Goal: Task Accomplishment & Management: Manage account settings

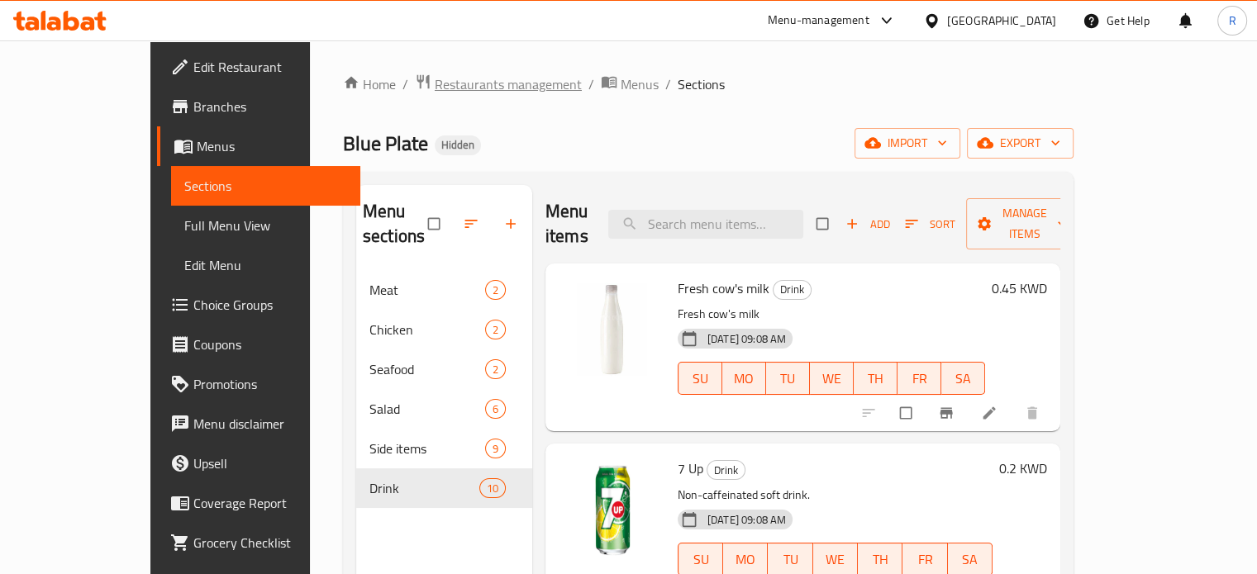
click at [435, 88] on span "Restaurants management" at bounding box center [508, 84] width 147 height 20
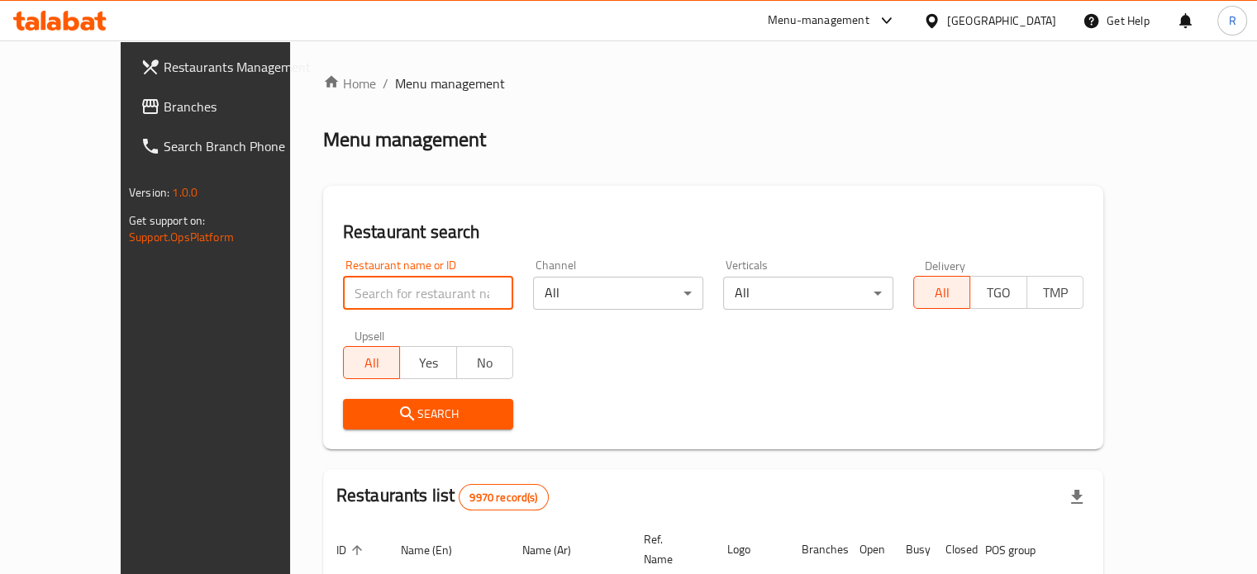
click at [364, 297] on input "search" at bounding box center [428, 293] width 170 height 33
type input "Rico"
click at [398, 427] on button "Search" at bounding box center [428, 414] width 170 height 31
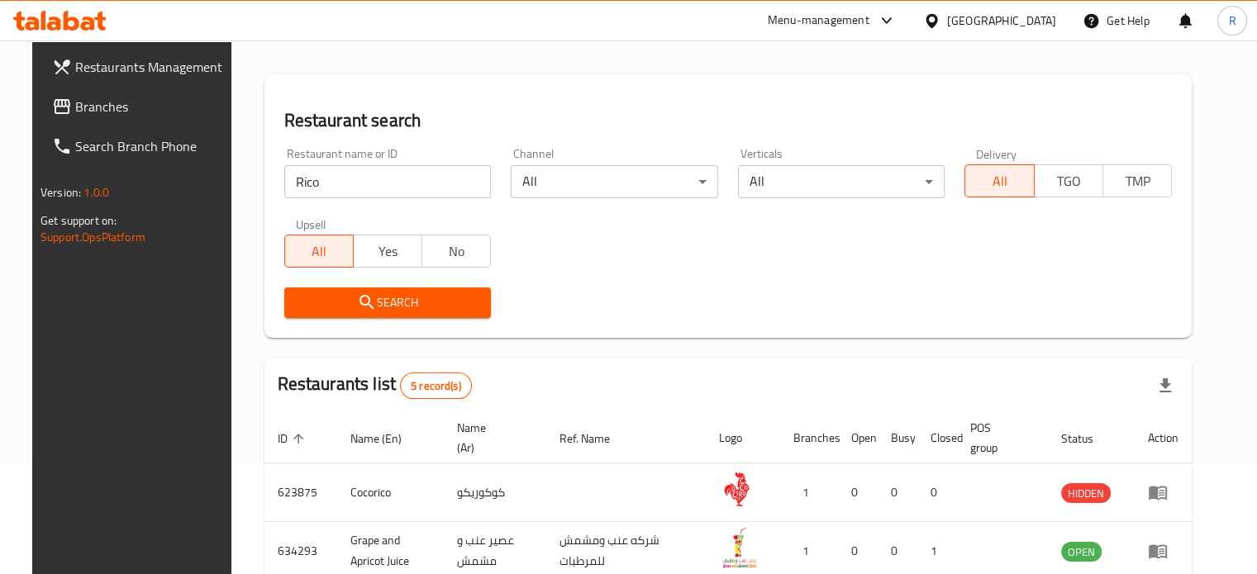
scroll to position [368, 0]
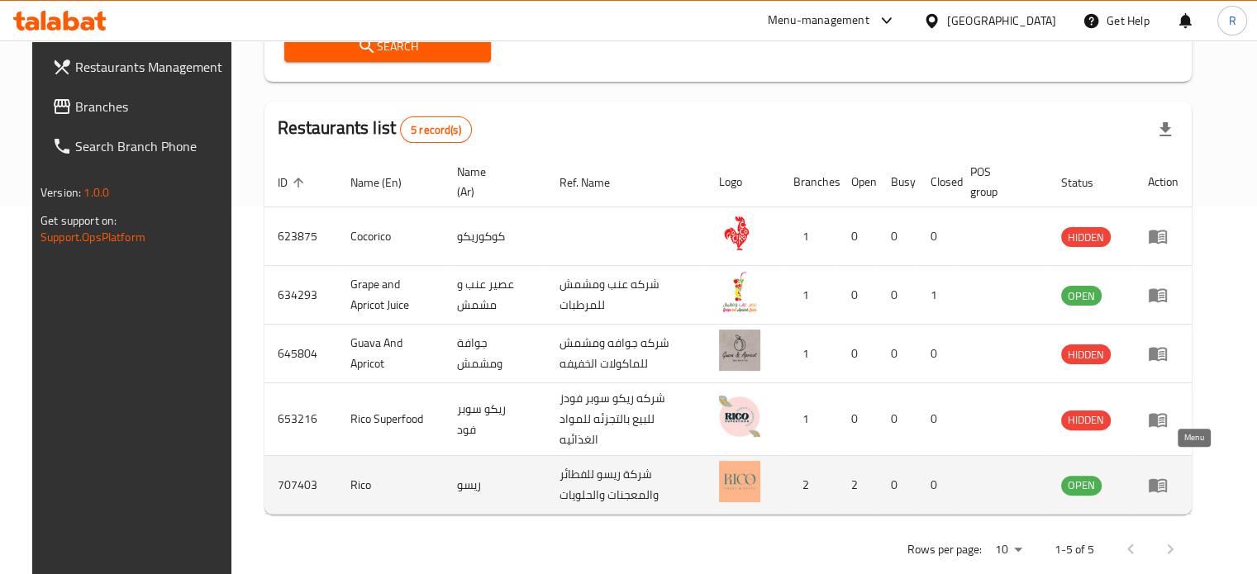
click at [1167, 479] on icon "enhanced table" at bounding box center [1158, 486] width 18 height 14
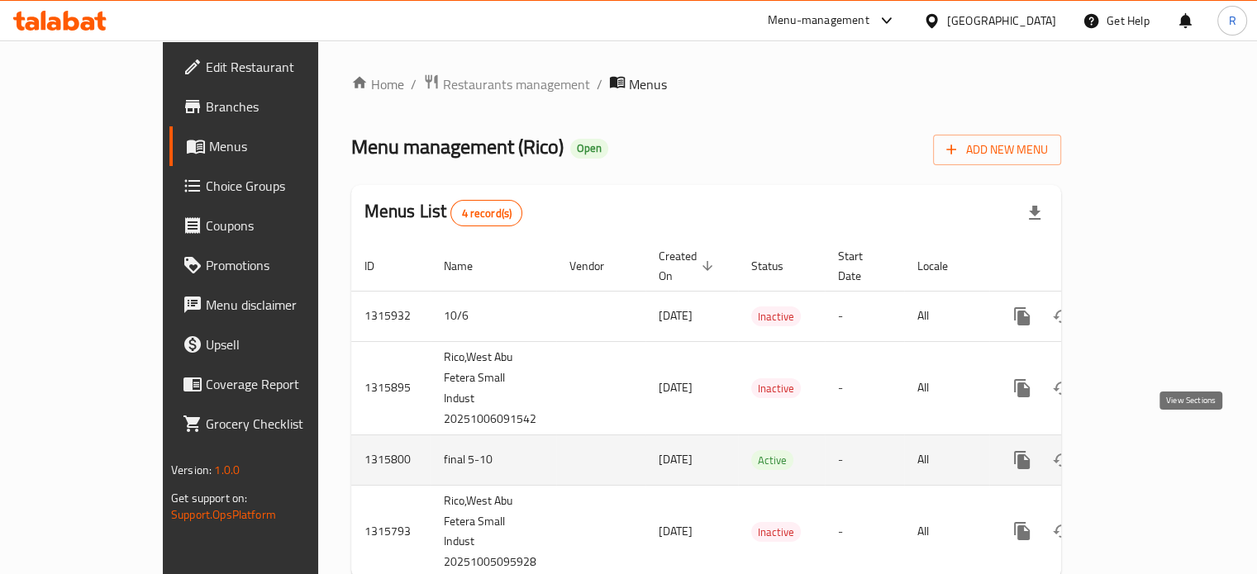
click at [1161, 447] on link "enhanced table" at bounding box center [1142, 461] width 40 height 40
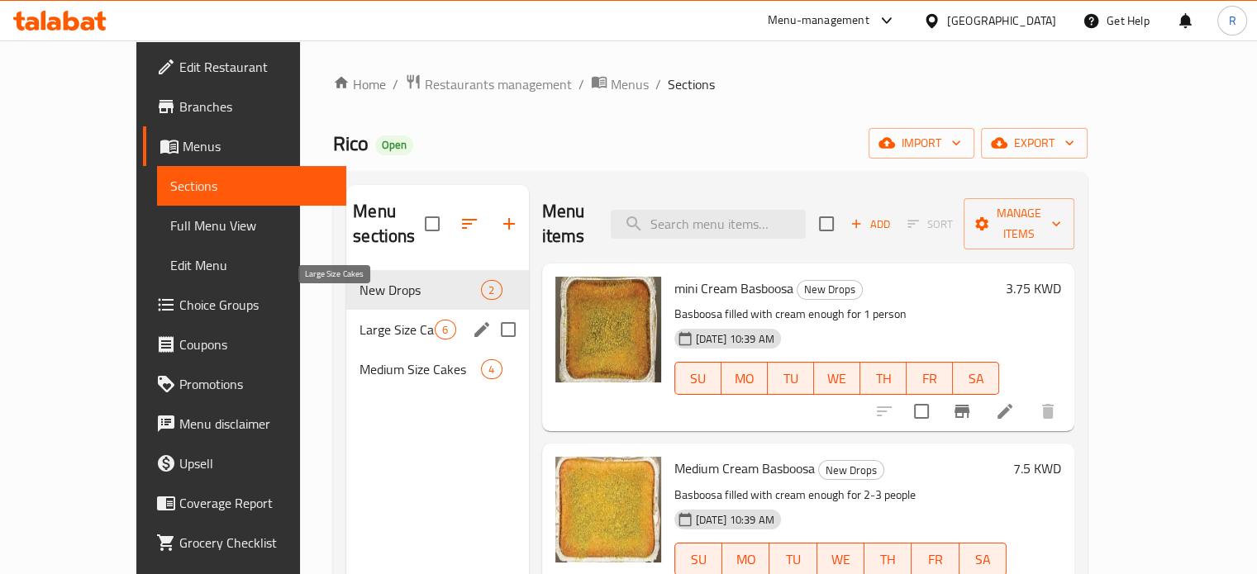
drag, startPoint x: 303, startPoint y: 313, endPoint x: 333, endPoint y: 313, distance: 30.6
click at [360, 320] on span "Large Size Cakes" at bounding box center [397, 330] width 75 height 20
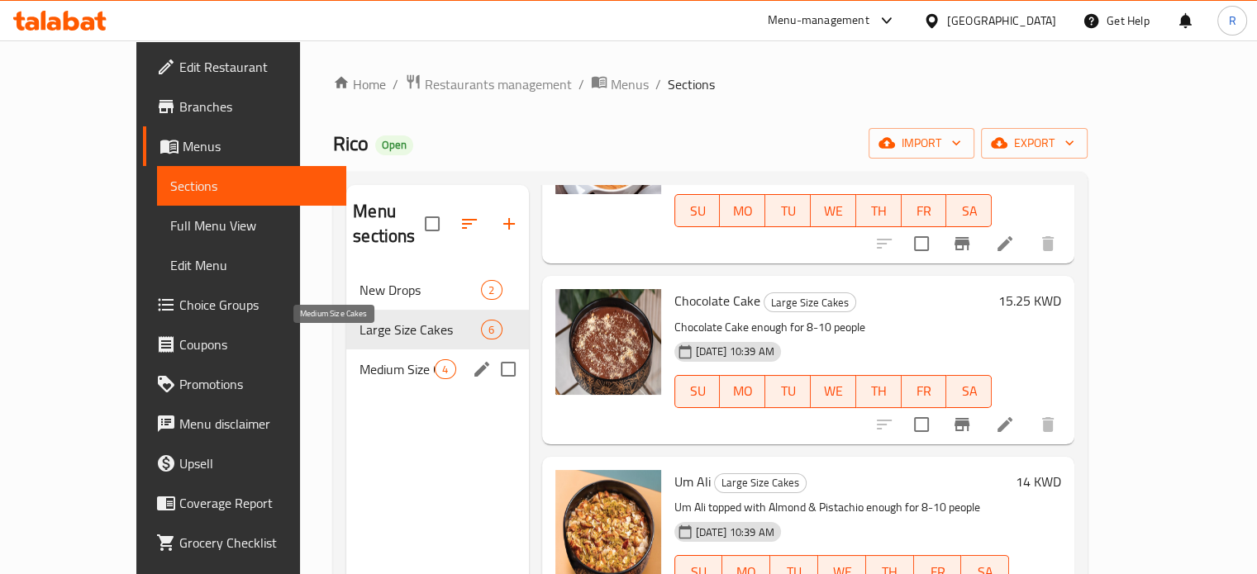
click at [368, 360] on span "Medium Size Cakes" at bounding box center [397, 370] width 75 height 20
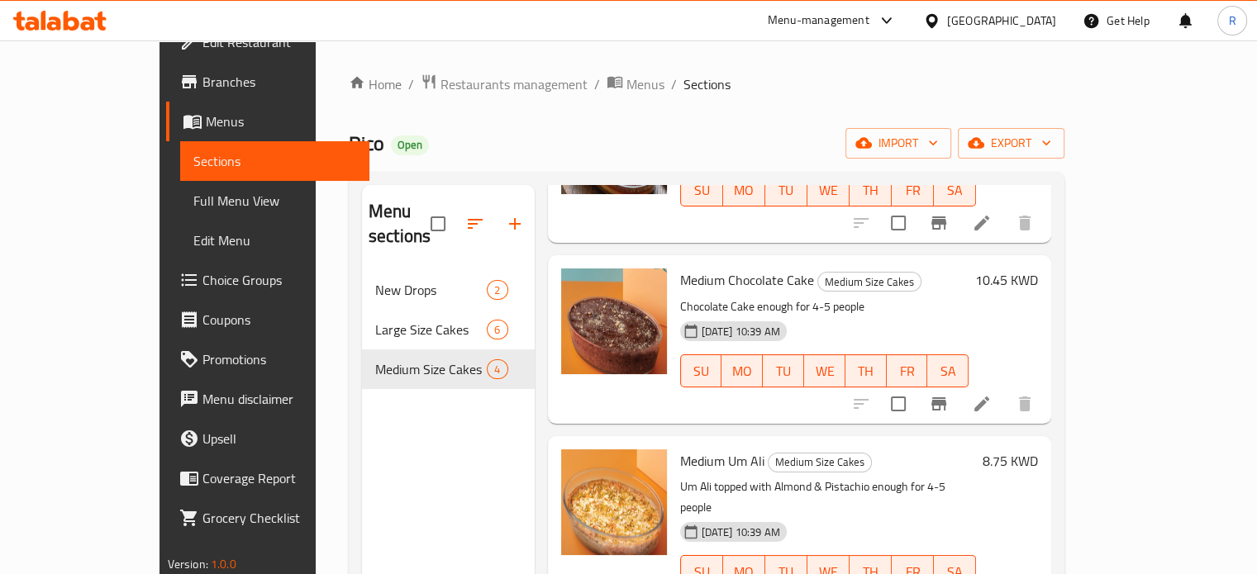
scroll to position [39, 0]
